Goal: Information Seeking & Learning: Learn about a topic

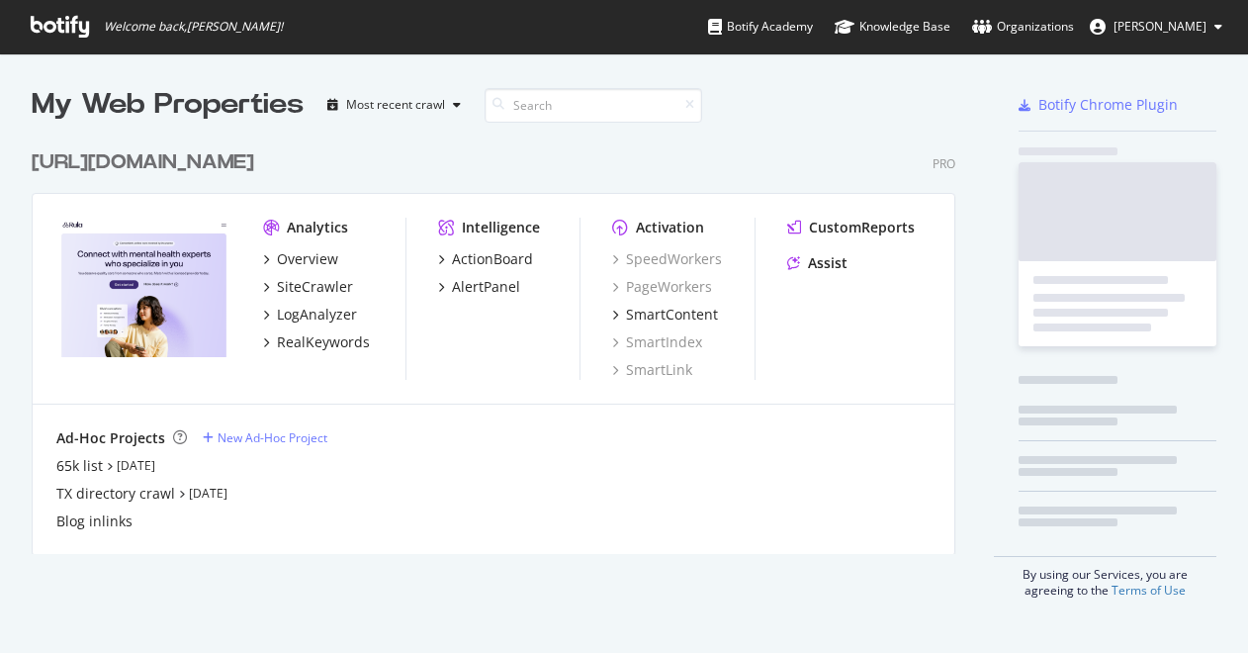
scroll to position [429, 940]
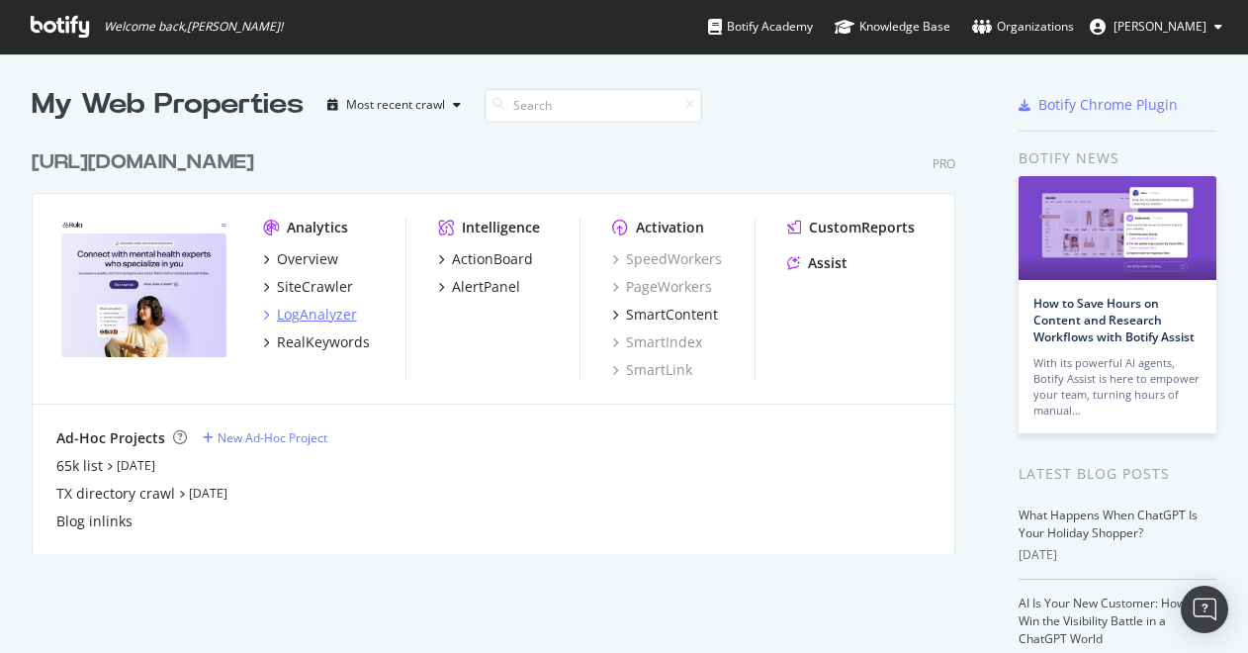
click at [326, 317] on div "LogAnalyzer" at bounding box center [317, 315] width 80 height 20
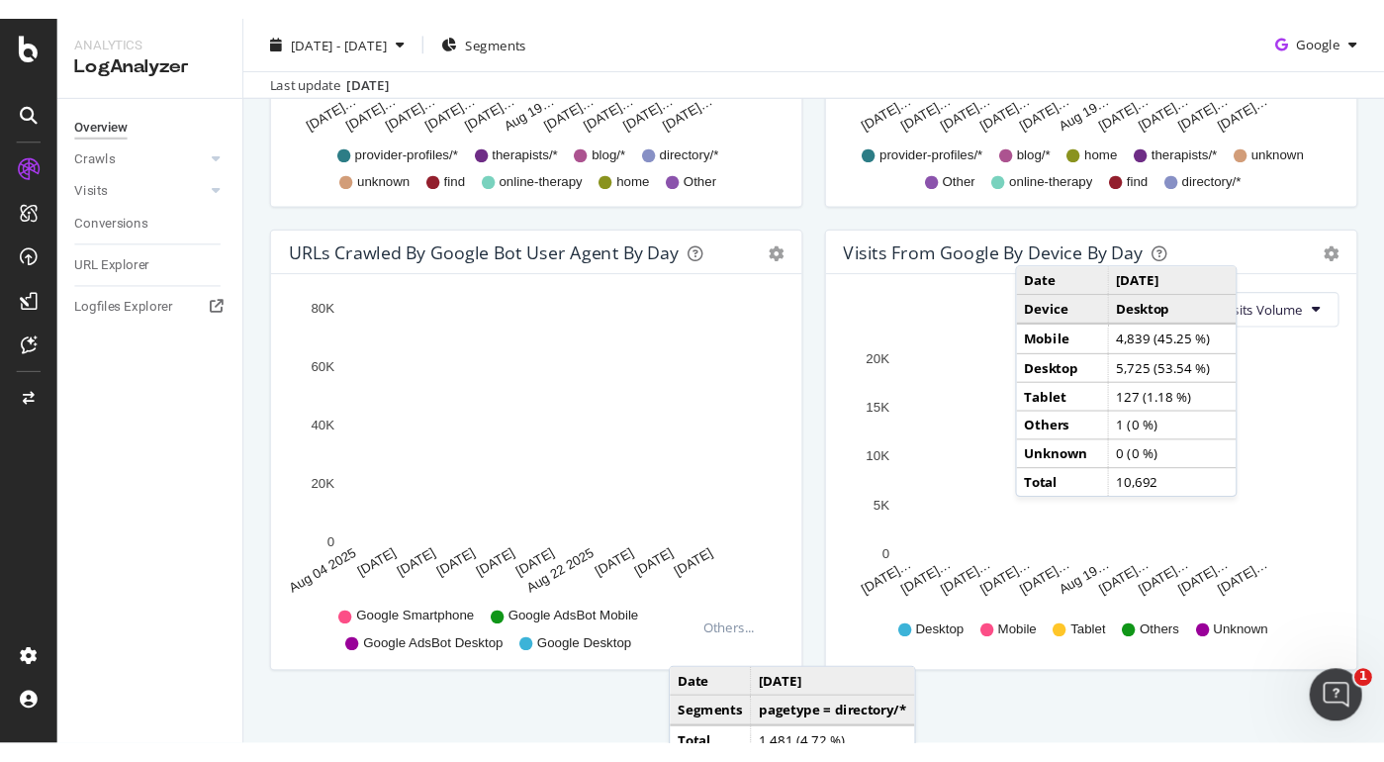
scroll to position [996, 0]
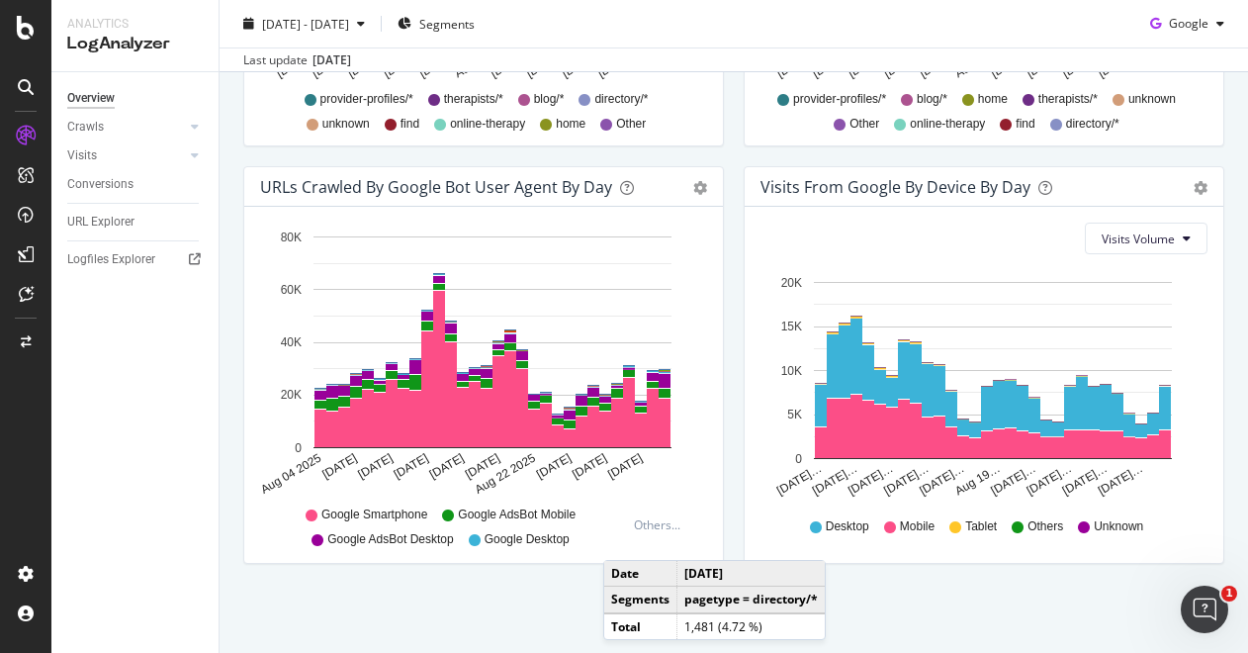
click at [728, 495] on div "URLs Crawled by Google bot User Agent By Day Timeline (by Value) Timeline (by P…" at bounding box center [483, 374] width 501 height 417
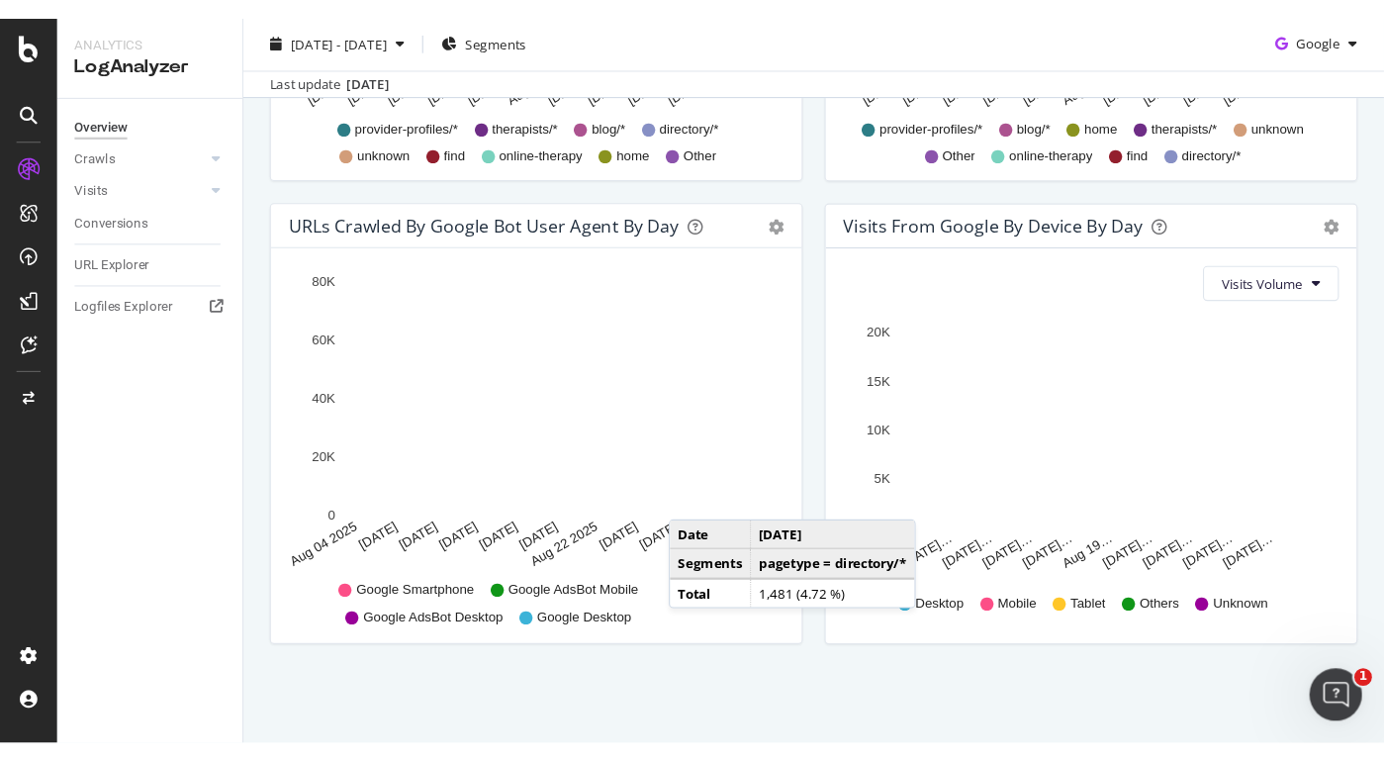
scroll to position [887, 0]
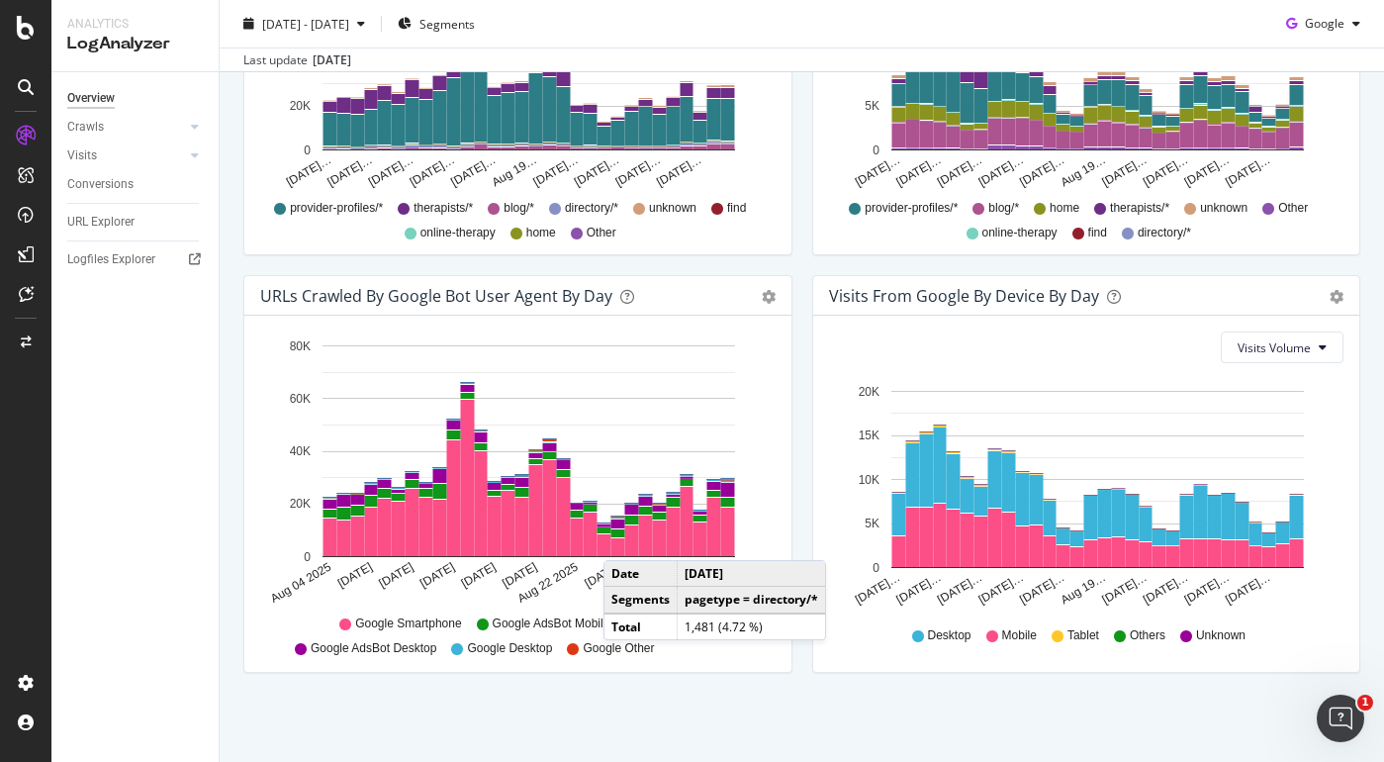
click at [806, 525] on div "Visits From Google By Device By Day Timeline (by Value) Timeline (by Percentage…" at bounding box center [1086, 483] width 569 height 417
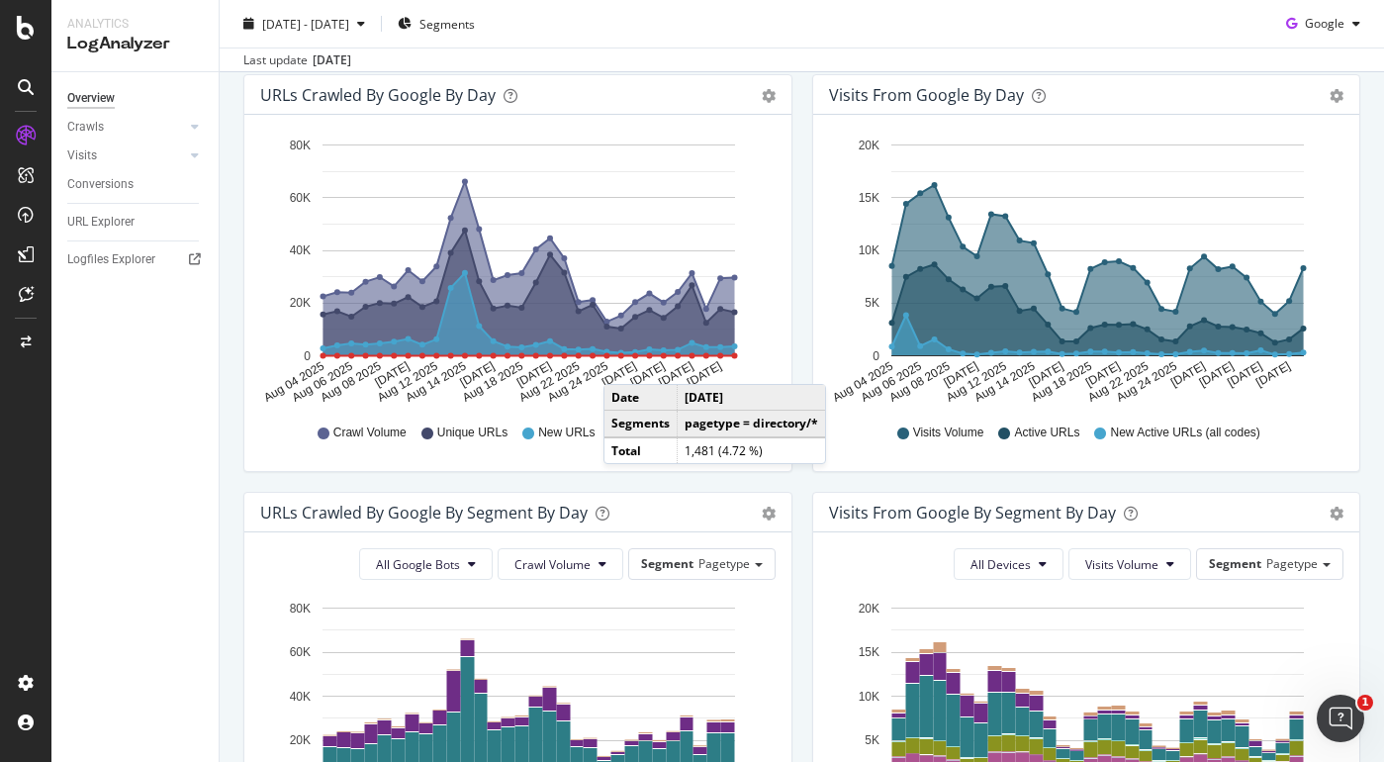
scroll to position [0, 0]
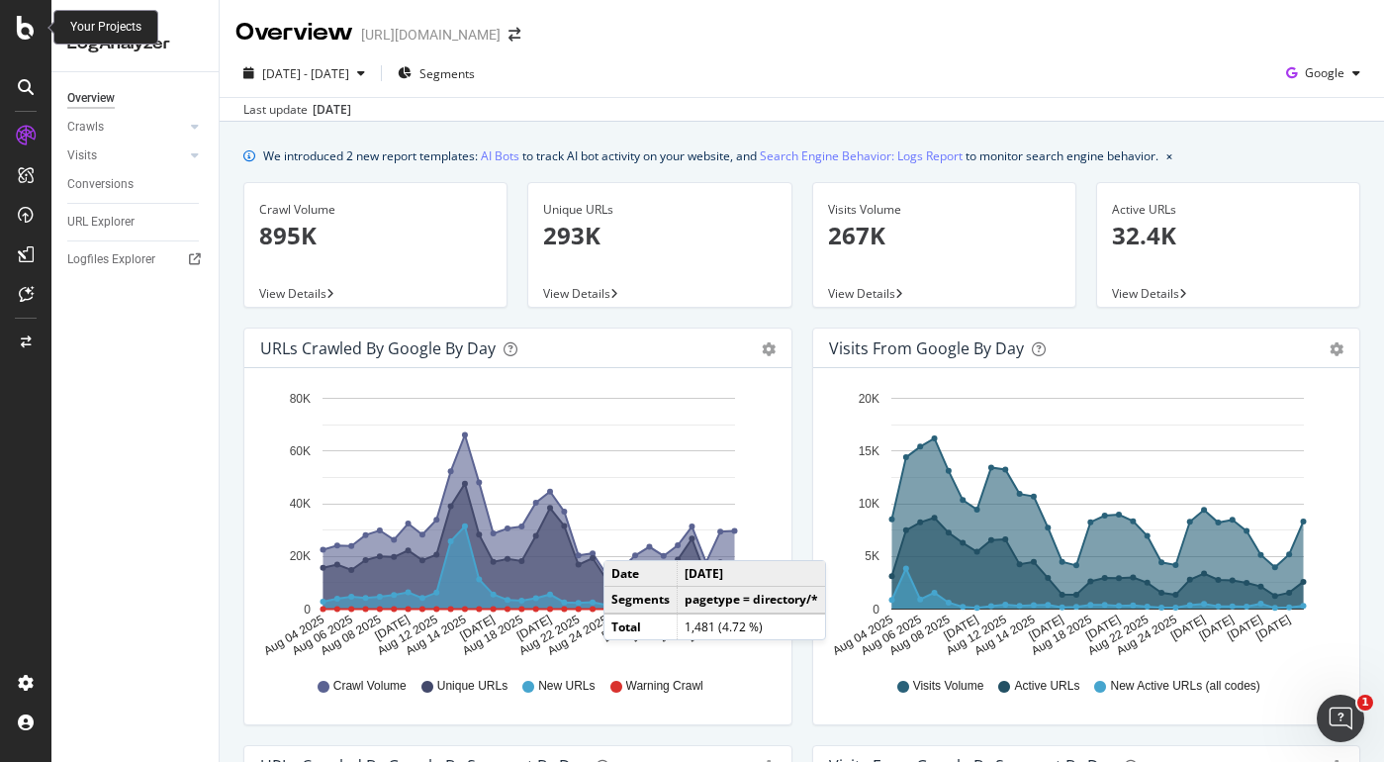
click at [32, 33] on icon at bounding box center [26, 28] width 18 height 24
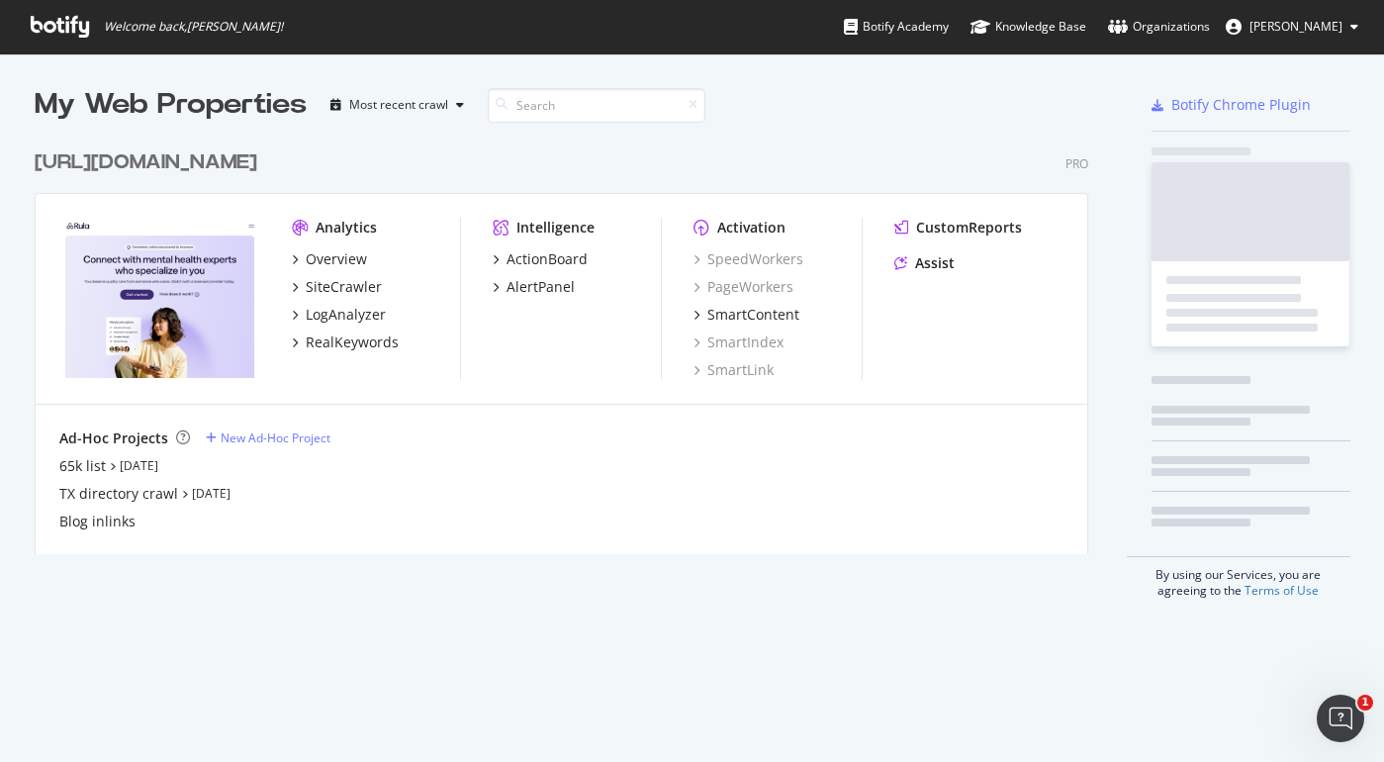
scroll to position [762, 1384]
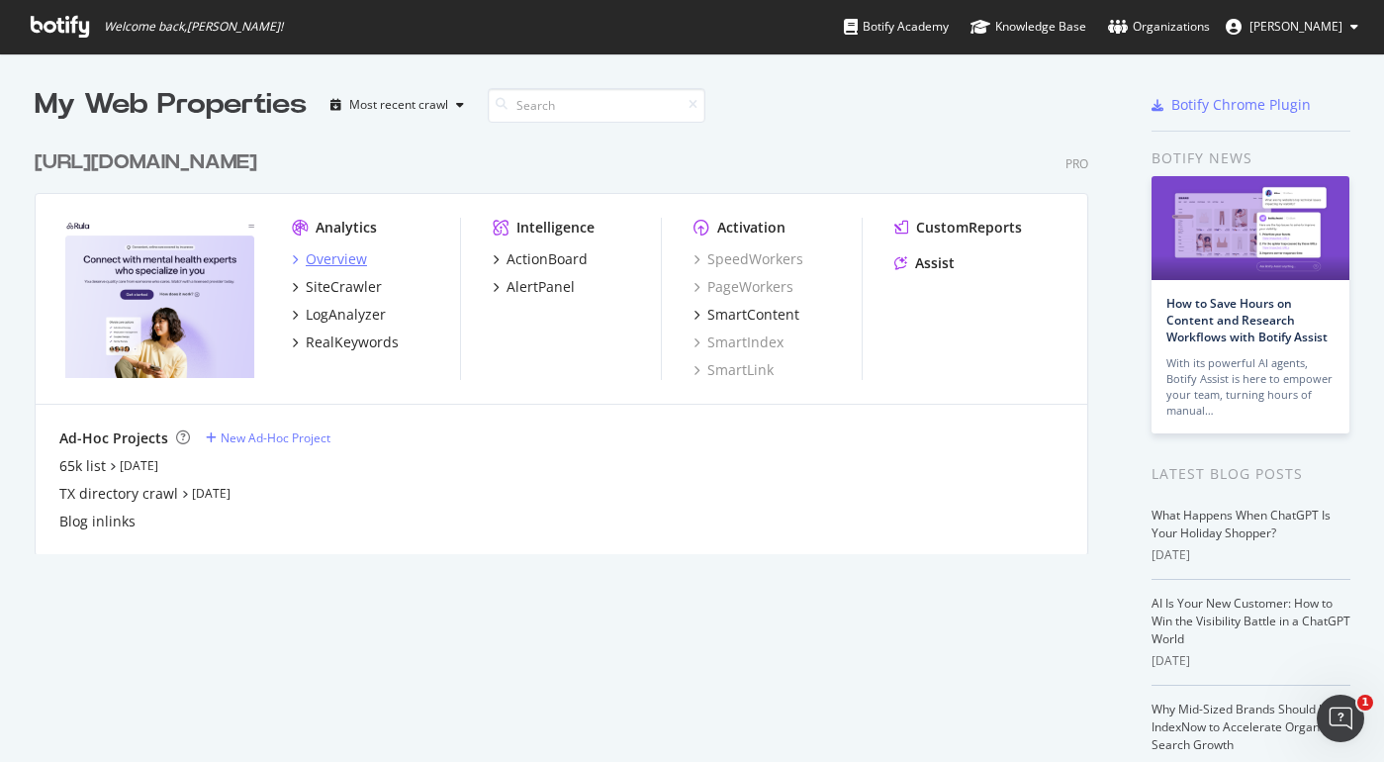
click at [321, 263] on div "Overview" at bounding box center [336, 259] width 61 height 20
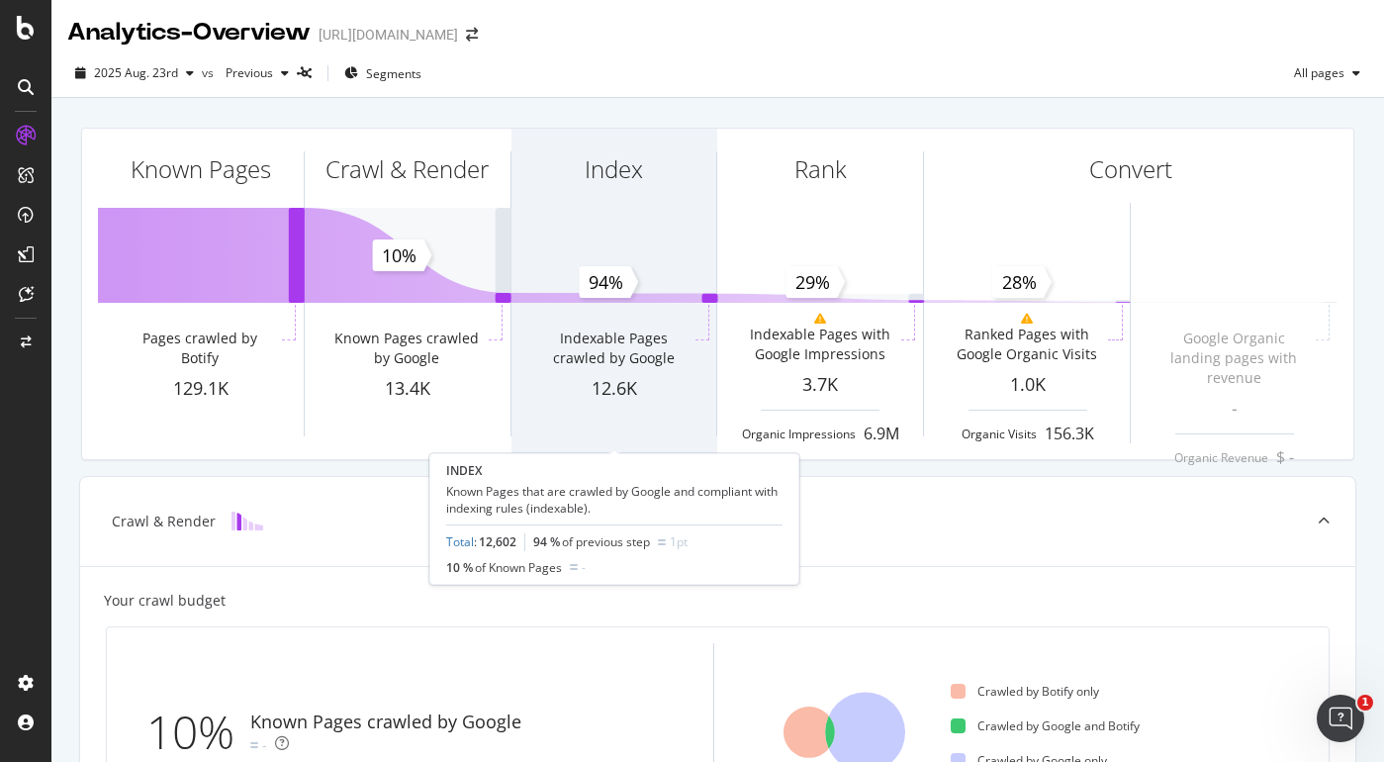
scroll to position [32, 0]
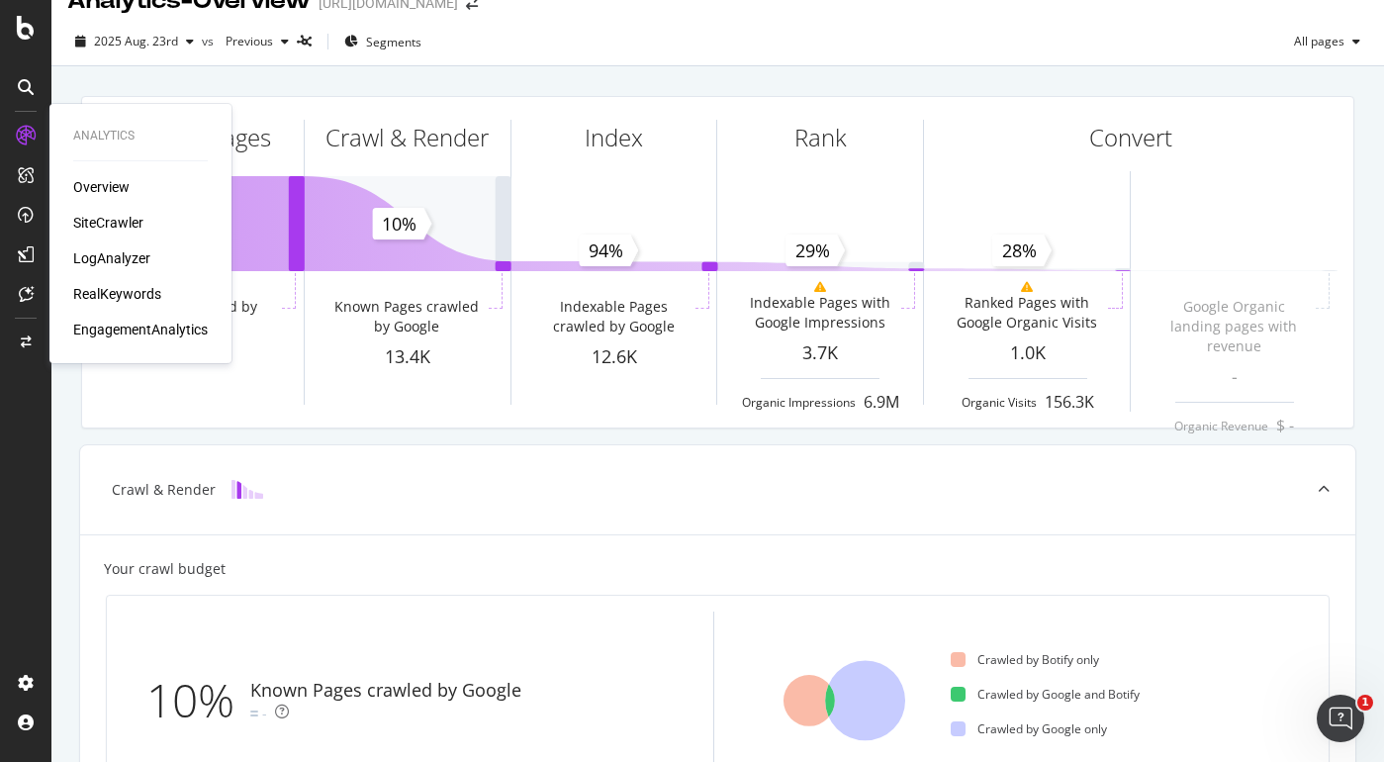
click at [132, 228] on div "SiteCrawler" at bounding box center [108, 223] width 70 height 20
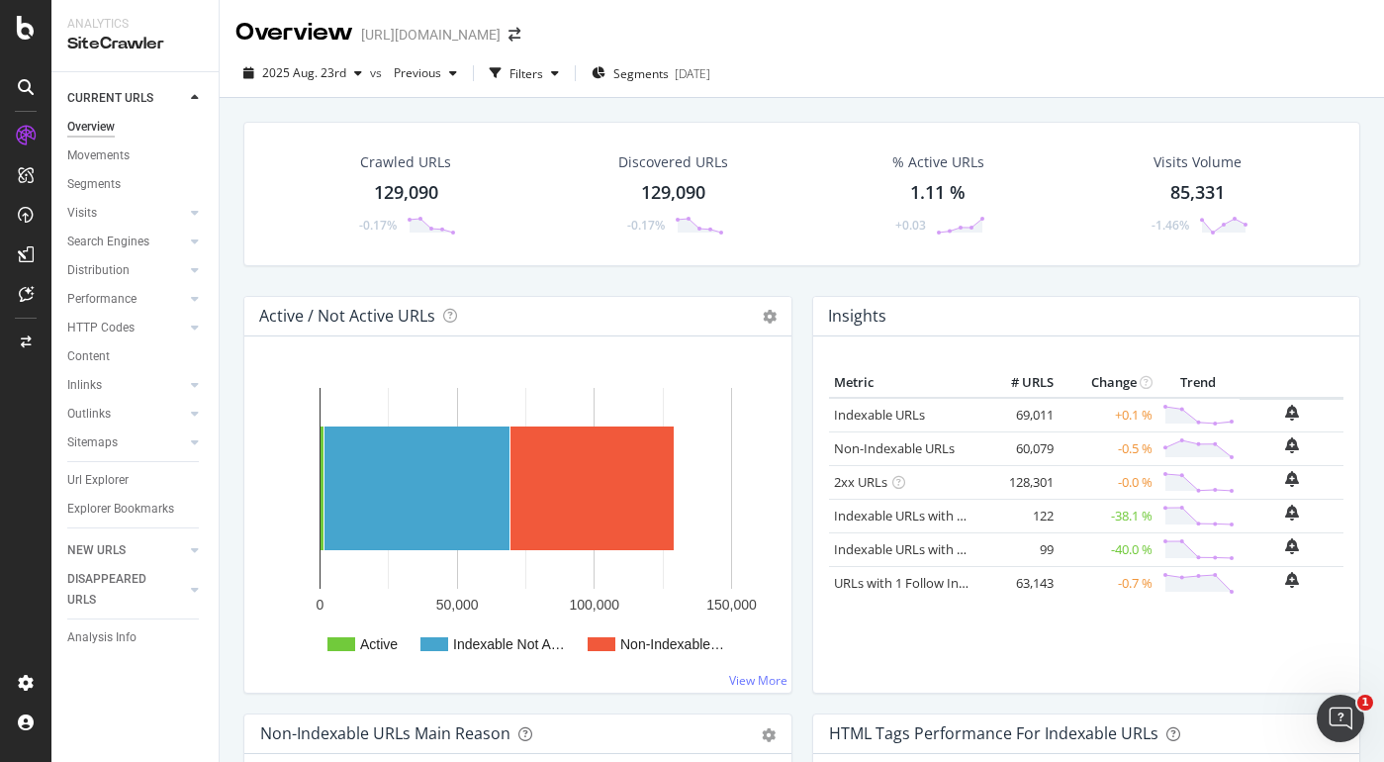
drag, startPoint x: 155, startPoint y: 214, endPoint x: 158, endPoint y: 234, distance: 21.0
click at [155, 214] on link "Visits" at bounding box center [126, 213] width 118 height 21
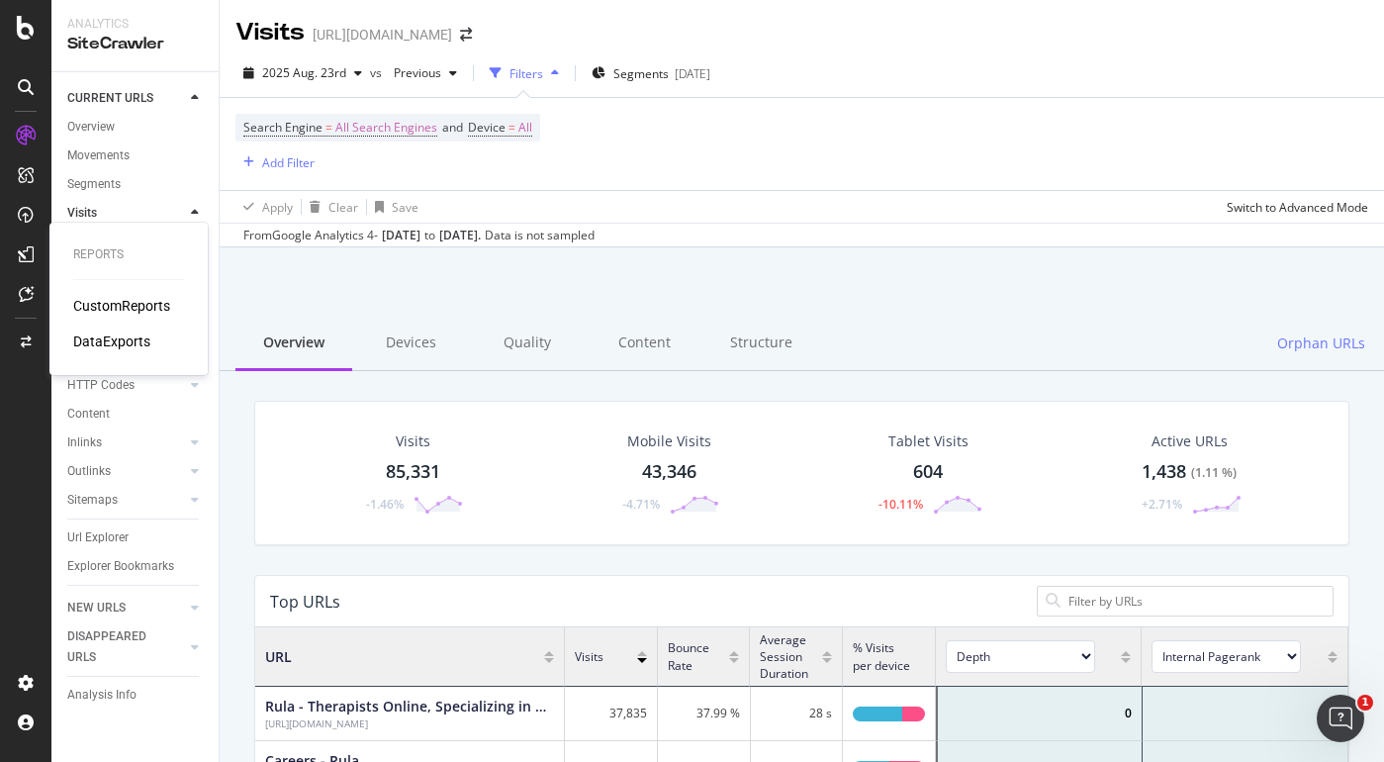
click at [111, 303] on div "CustomReports" at bounding box center [121, 306] width 97 height 20
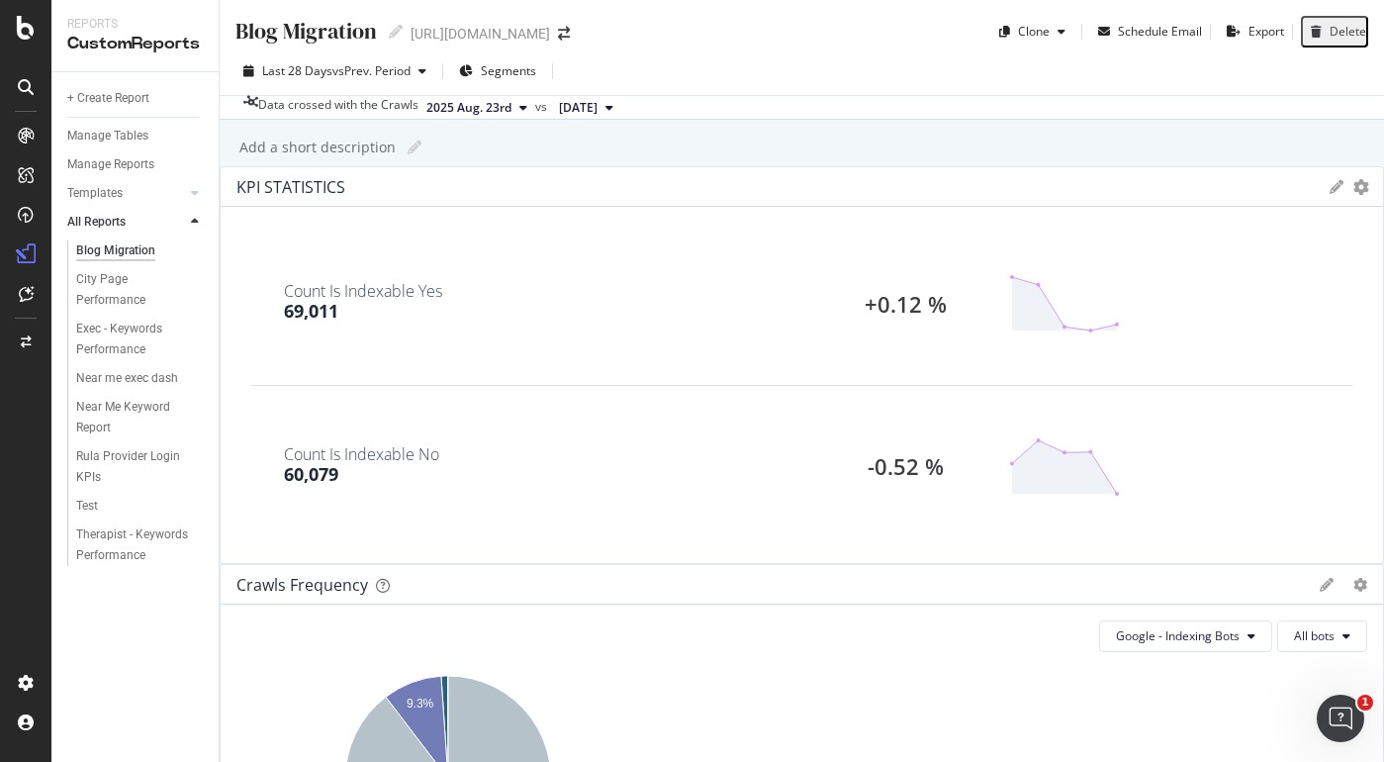
click at [969, 159] on div "Add a short description Add a short description" at bounding box center [811, 148] width 1145 height 30
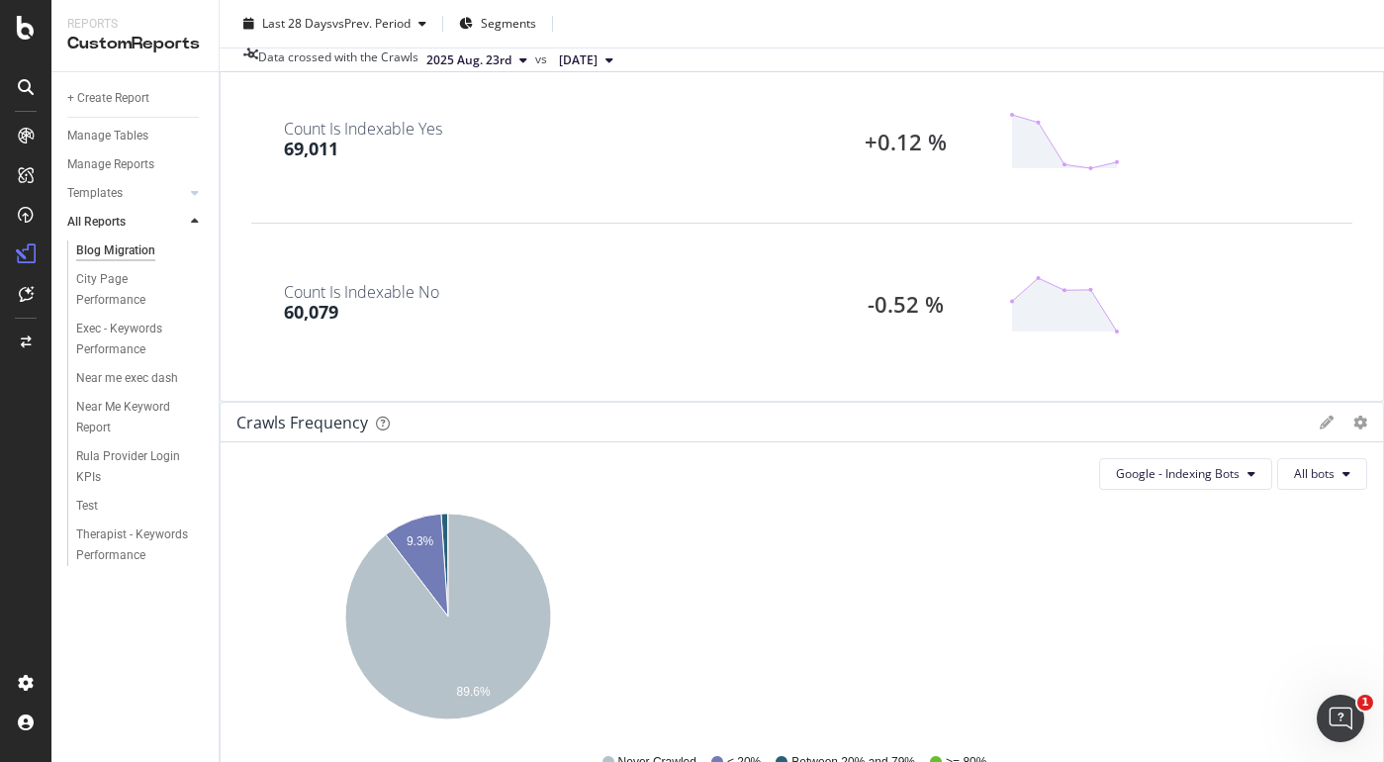
scroll to position [163, 0]
